Goal: Task Accomplishment & Management: Complete application form

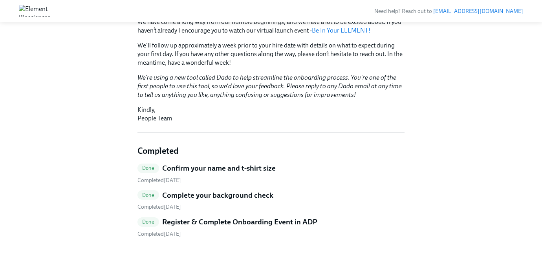
scroll to position [173, 0]
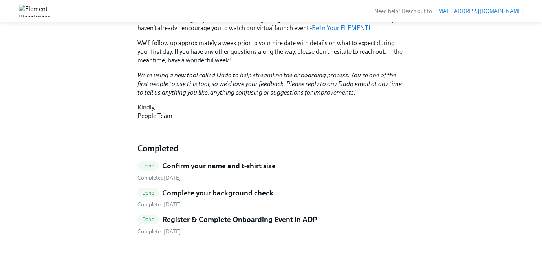
click at [220, 223] on h5 "Register & Complete Onboarding Event in ADP" at bounding box center [239, 220] width 155 height 10
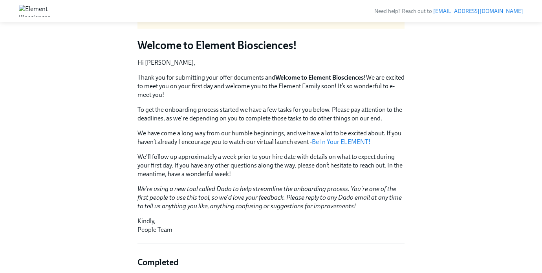
scroll to position [57, 0]
